Goal: Task Accomplishment & Management: Manage account settings

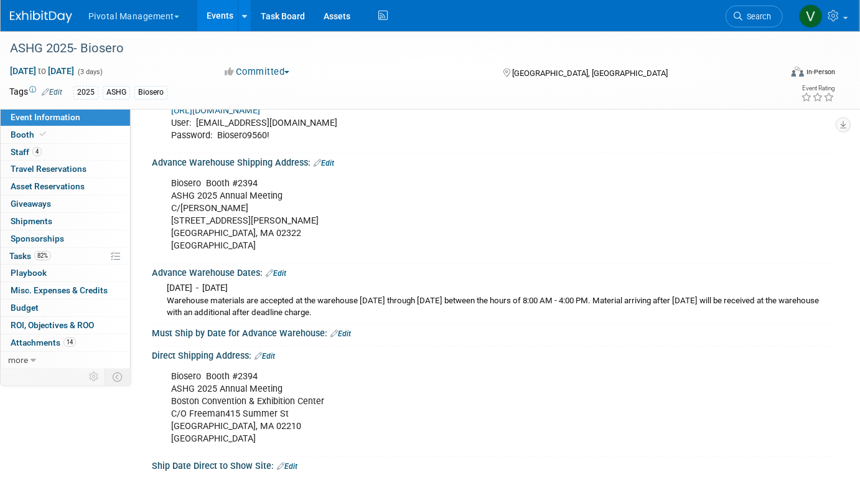
click at [214, 20] on link "Events" at bounding box center [219, 15] width 45 height 31
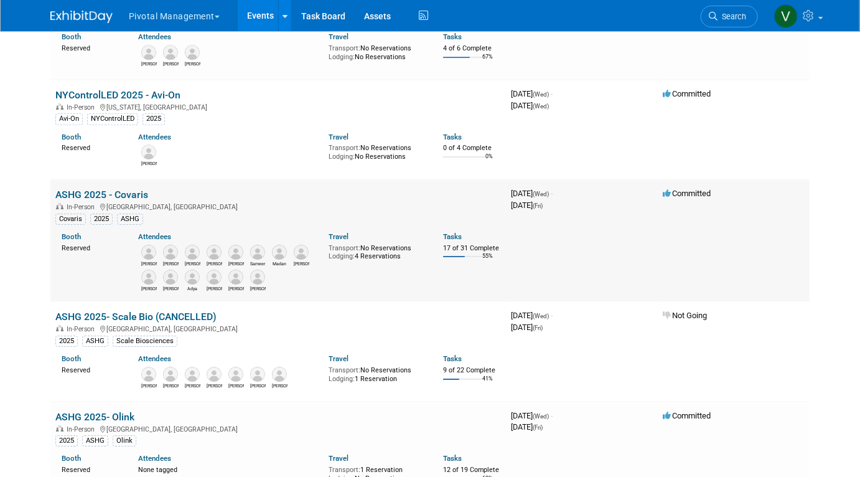
scroll to position [1741, 0]
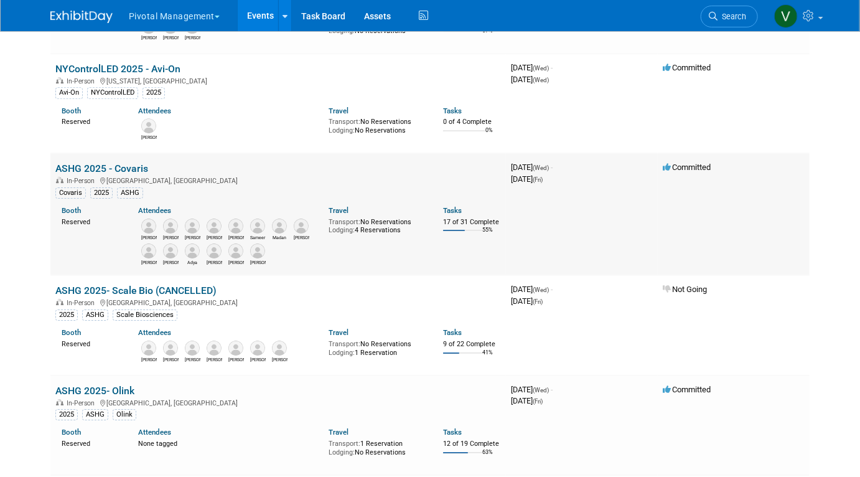
click at [128, 172] on link "ASHG 2025 - Covaris" at bounding box center [101, 168] width 93 height 12
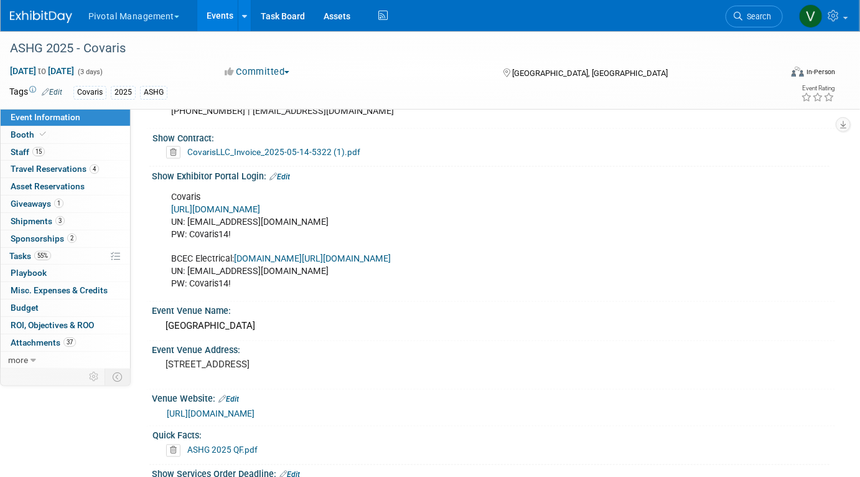
scroll to position [827, 0]
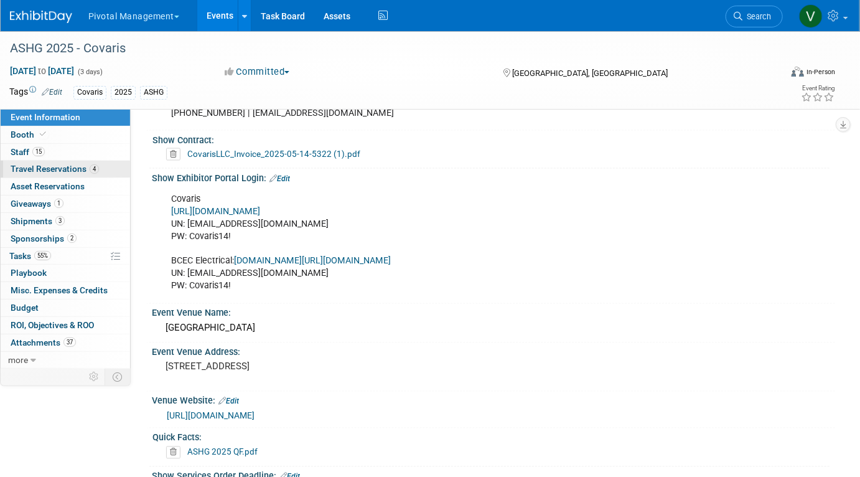
click at [55, 161] on link "4 Travel Reservations 4" at bounding box center [65, 169] width 129 height 17
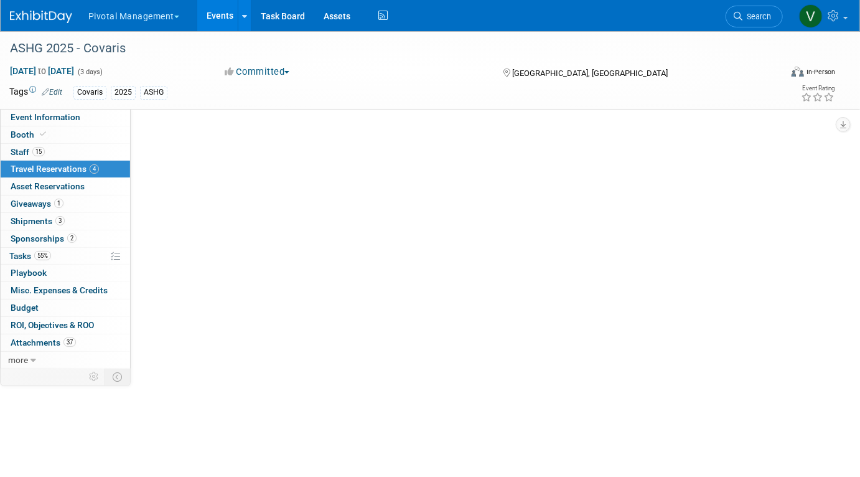
scroll to position [0, 0]
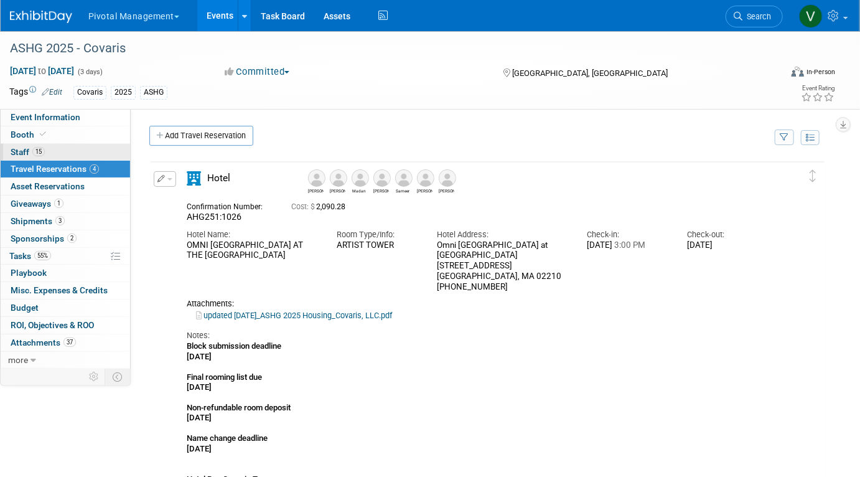
click at [67, 150] on link "15 Staff 15" at bounding box center [65, 152] width 129 height 17
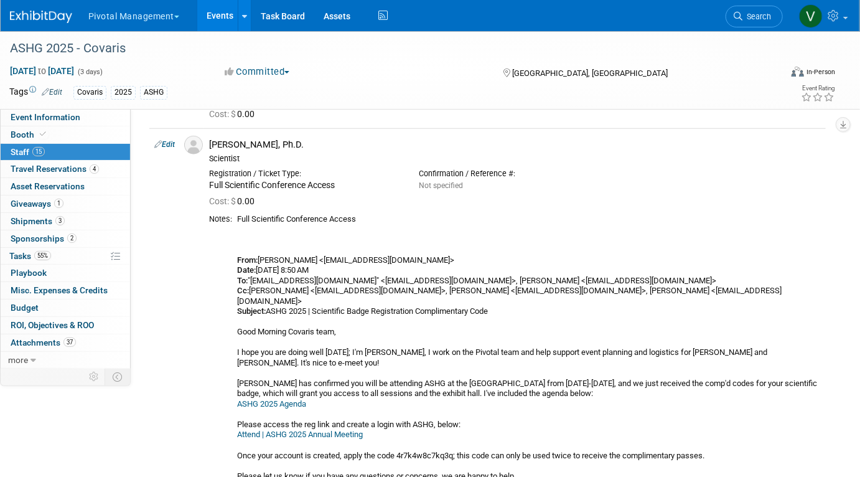
scroll to position [565, 0]
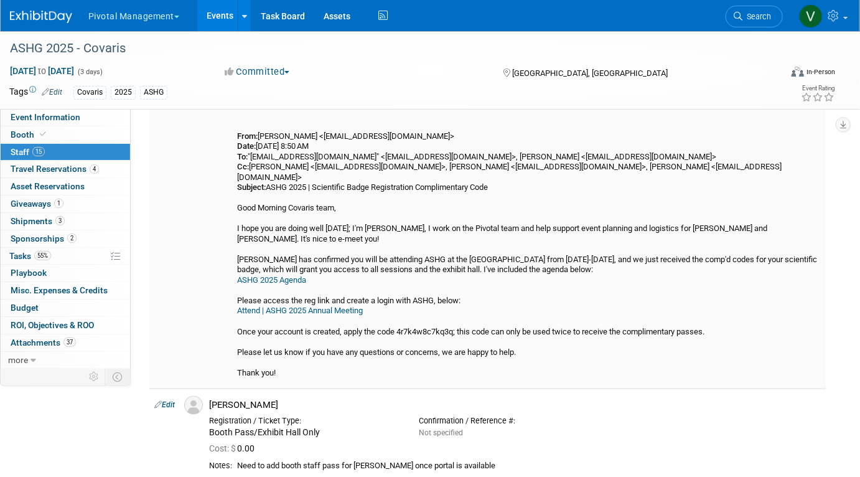
click at [291, 306] on link "Attend | ASHG 2025 Annual Meeting" at bounding box center [300, 310] width 126 height 9
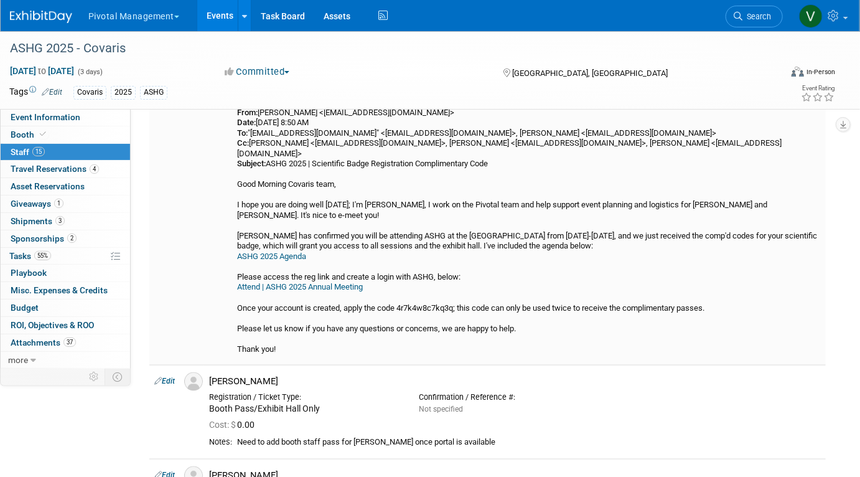
scroll to position [593, 0]
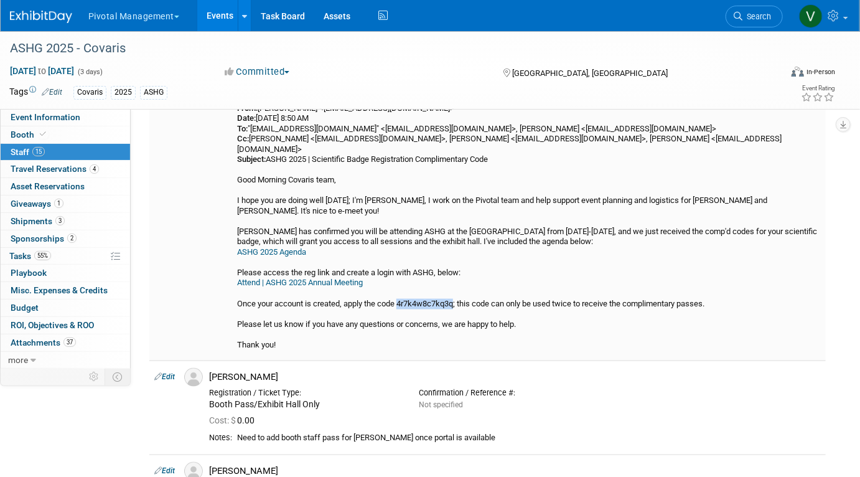
drag, startPoint x: 401, startPoint y: 282, endPoint x: 459, endPoint y: 281, distance: 57.3
click at [459, 281] on div "Full Scientific Conference Access From: Jessica Gatton <jgatton@pivotalmgt.com>…" at bounding box center [529, 205] width 584 height 287
copy div "4r7k4w8c7kq3q"
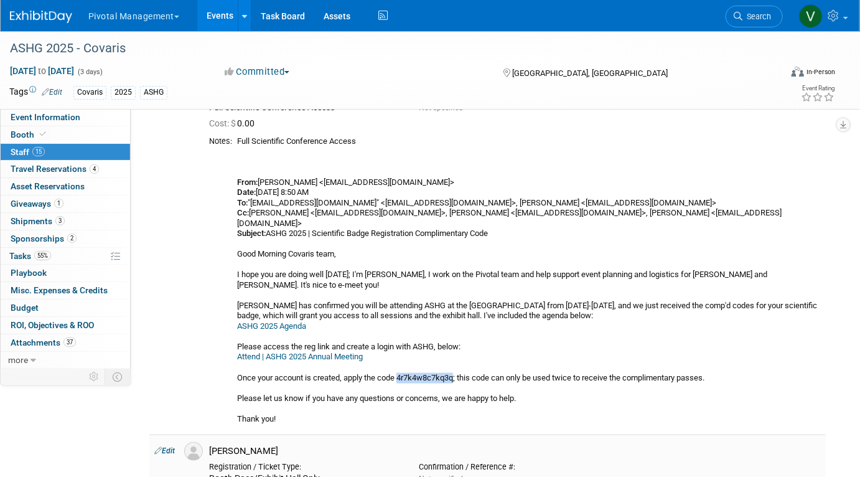
scroll to position [437, 0]
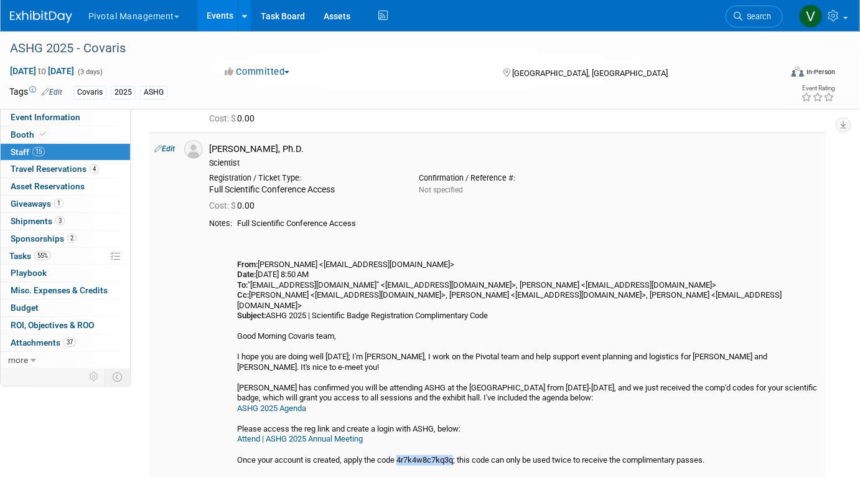
click at [165, 148] on link "Edit" at bounding box center [164, 148] width 21 height 9
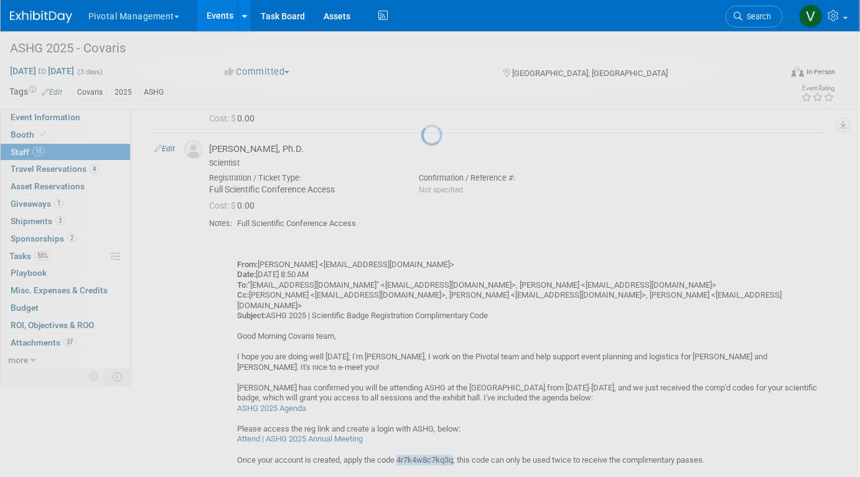
select select "f40283a8-6c51-4555-af40-ffc658e4caca"
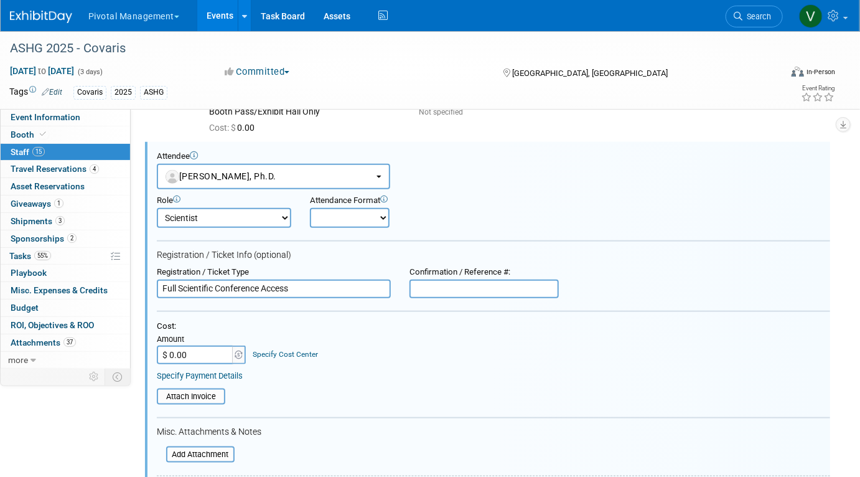
scroll to position [463, 0]
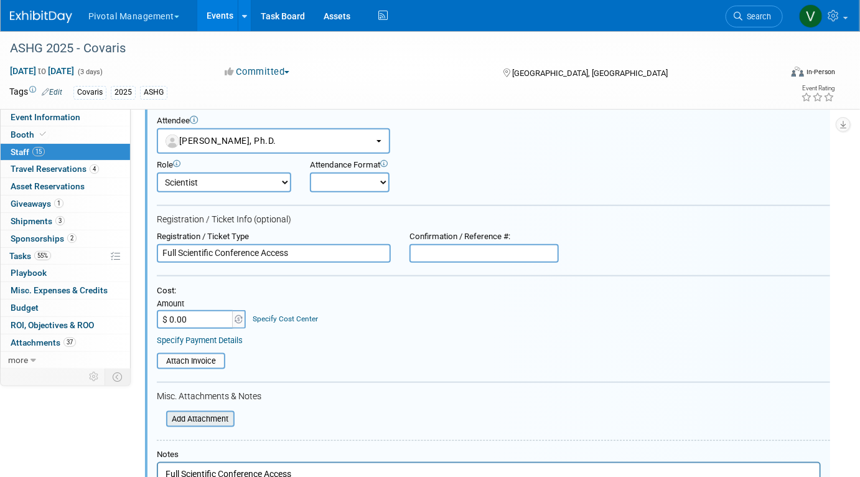
click at [220, 416] on input "file" at bounding box center [159, 419] width 148 height 14
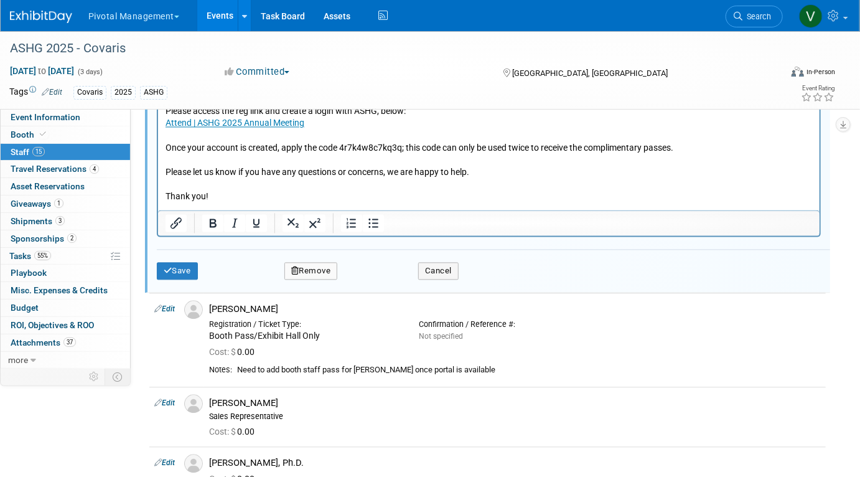
scroll to position [1139, 0]
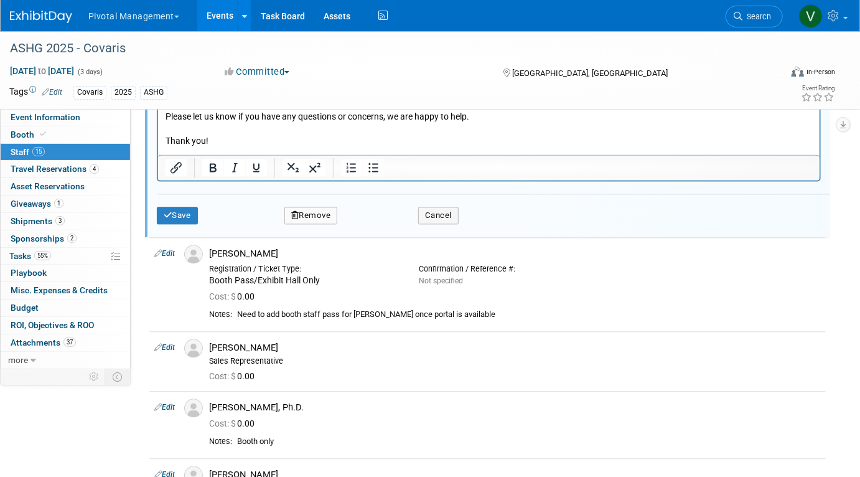
click at [179, 224] on div "Save Remove Cancel" at bounding box center [493, 214] width 673 height 40
click at [178, 218] on button "Save" at bounding box center [177, 215] width 41 height 17
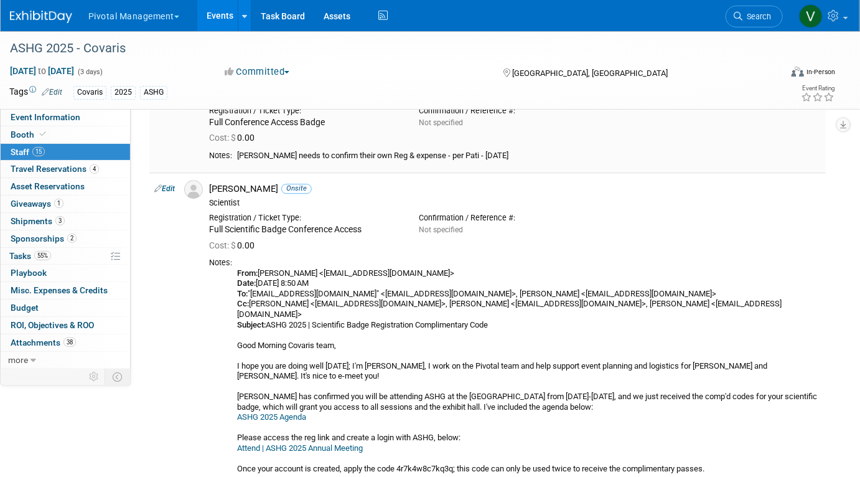
scroll to position [1407, 0]
